Goal: Transaction & Acquisition: Purchase product/service

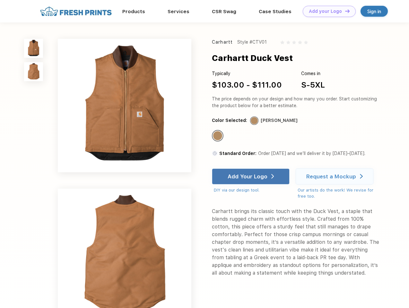
click at [327, 11] on link "Add your Logo Design Tool" at bounding box center [329, 11] width 53 height 11
click at [0, 0] on div "Design Tool" at bounding box center [0, 0] width 0 height 0
click at [345, 11] on link "Add your Logo Design Tool" at bounding box center [329, 11] width 53 height 11
click at [34, 48] on img at bounding box center [33, 48] width 19 height 19
click at [34, 72] on img at bounding box center [33, 71] width 19 height 19
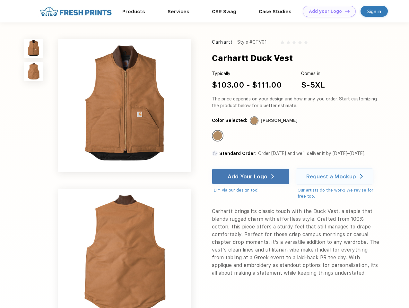
click at [219, 136] on div "Standard Color" at bounding box center [217, 135] width 9 height 9
click at [252, 177] on div "Add Your Logo" at bounding box center [248, 177] width 40 height 6
click at [336, 177] on div "Request a Mockup" at bounding box center [332, 177] width 50 height 6
